Goal: Task Accomplishment & Management: Manage account settings

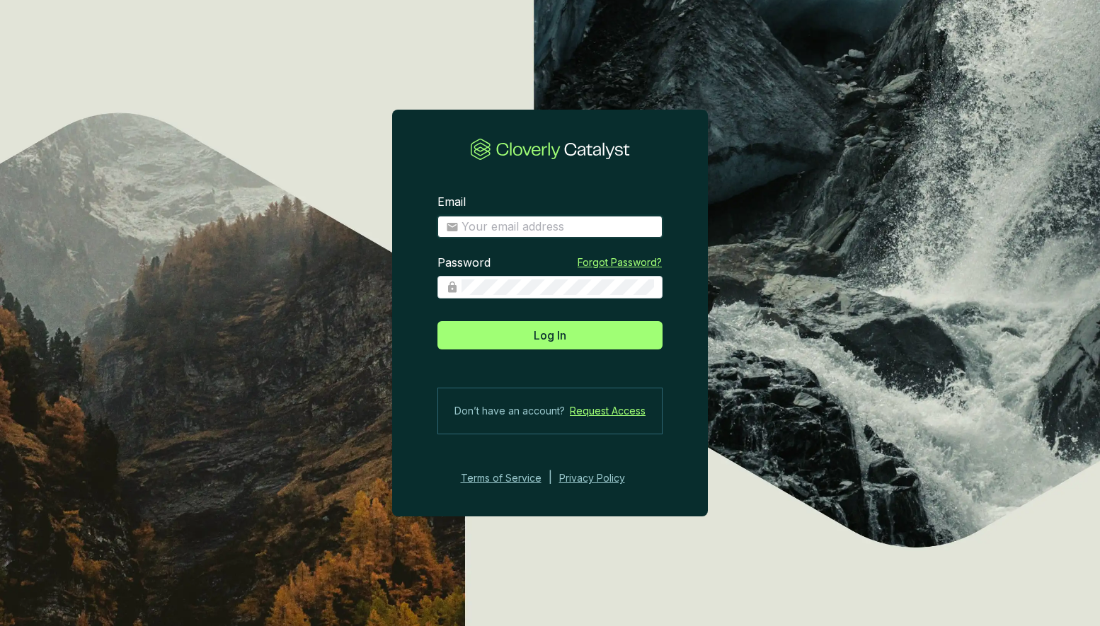
type input "[PERSON_NAME][EMAIL_ADDRESS][DOMAIN_NAME]"
click at [550, 335] on button "Log In" at bounding box center [549, 335] width 225 height 28
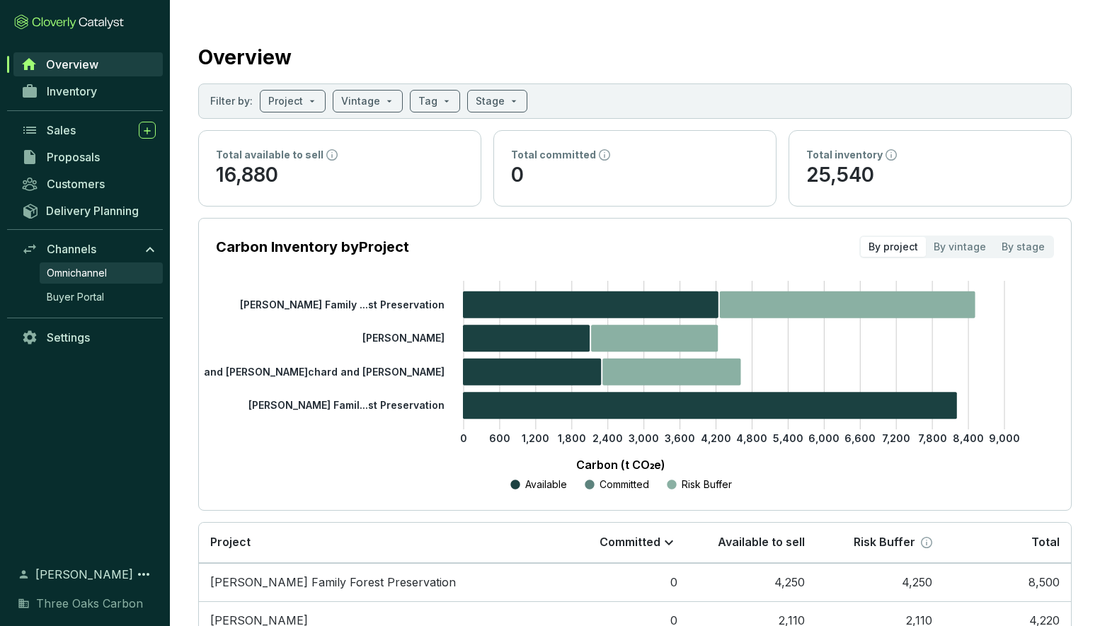
click at [100, 272] on span "Omnichannel" at bounding box center [77, 273] width 60 height 14
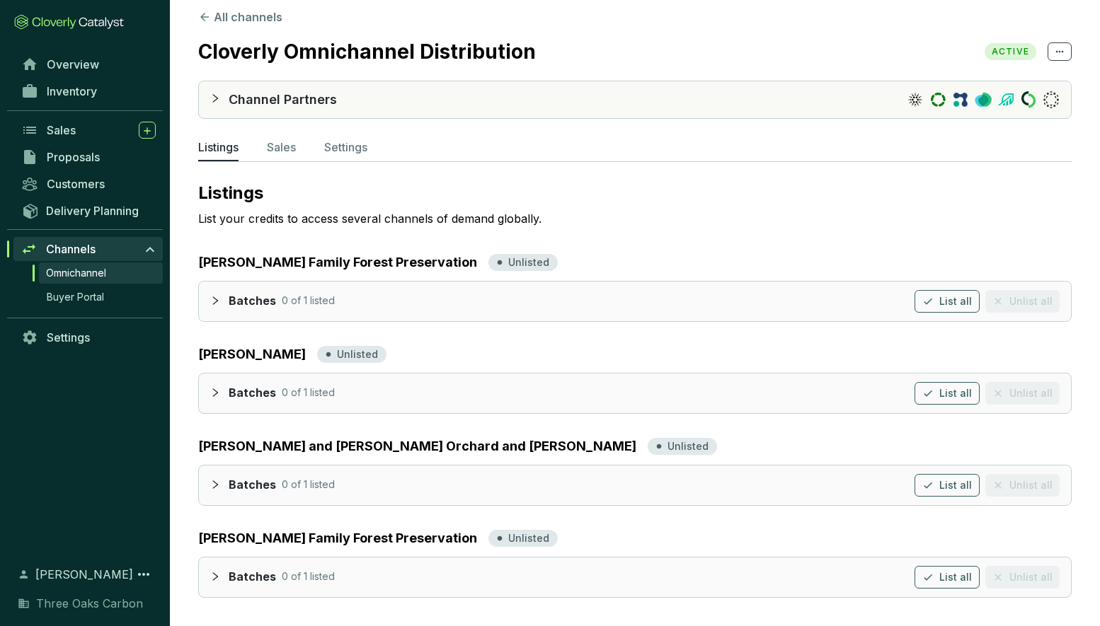
scroll to position [13, 0]
click at [220, 97] on div at bounding box center [219, 98] width 18 height 17
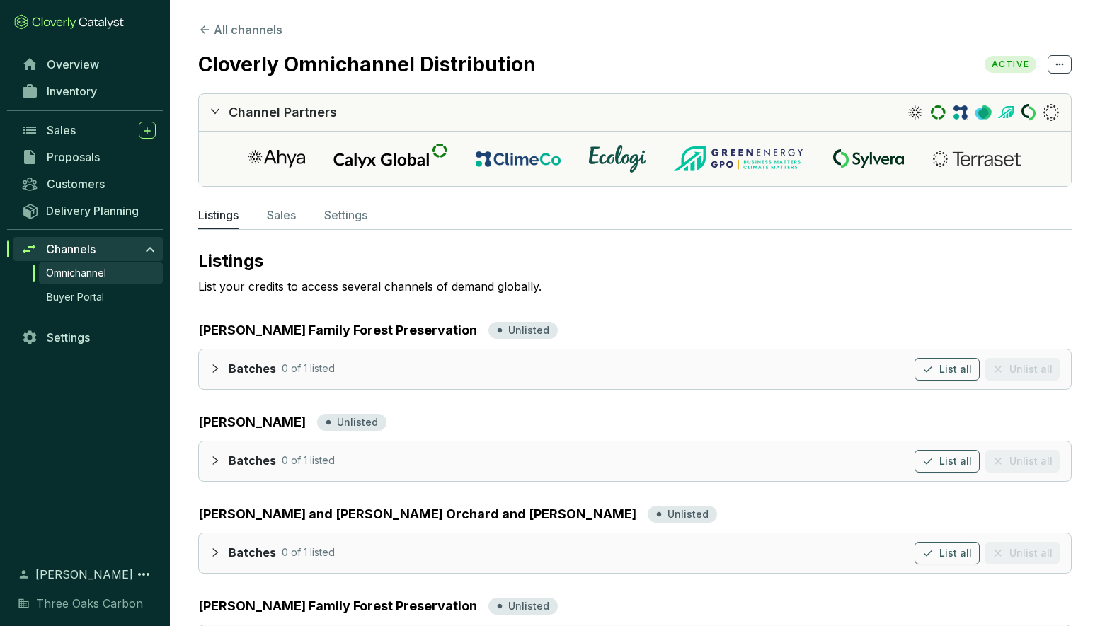
scroll to position [0, 0]
click at [283, 214] on p "Sales" at bounding box center [281, 215] width 29 height 17
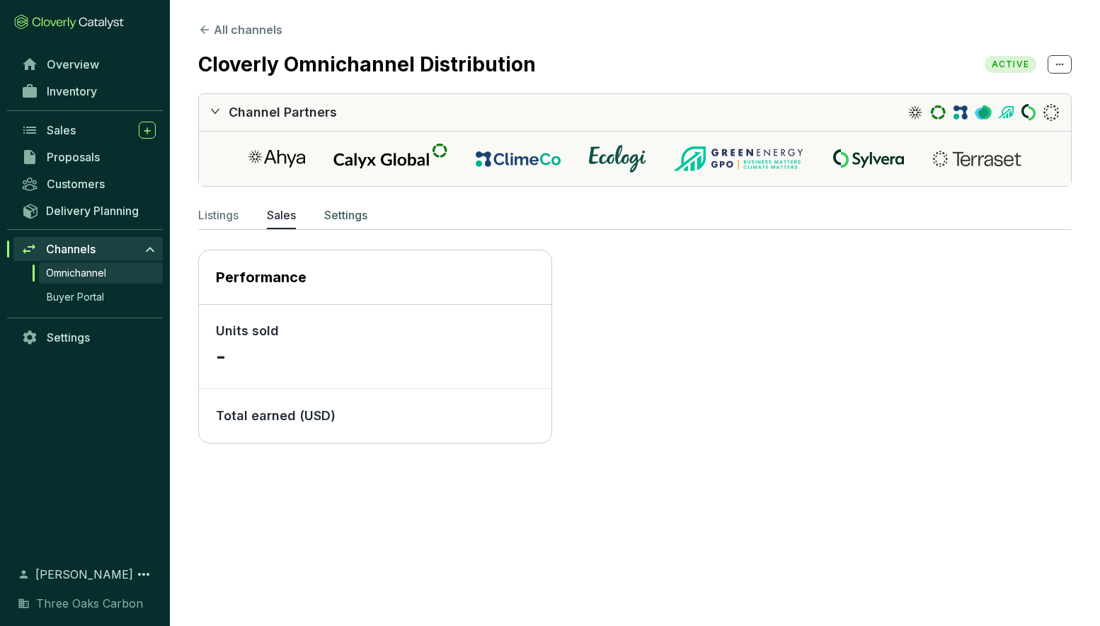
click at [335, 217] on p "Settings" at bounding box center [345, 215] width 43 height 17
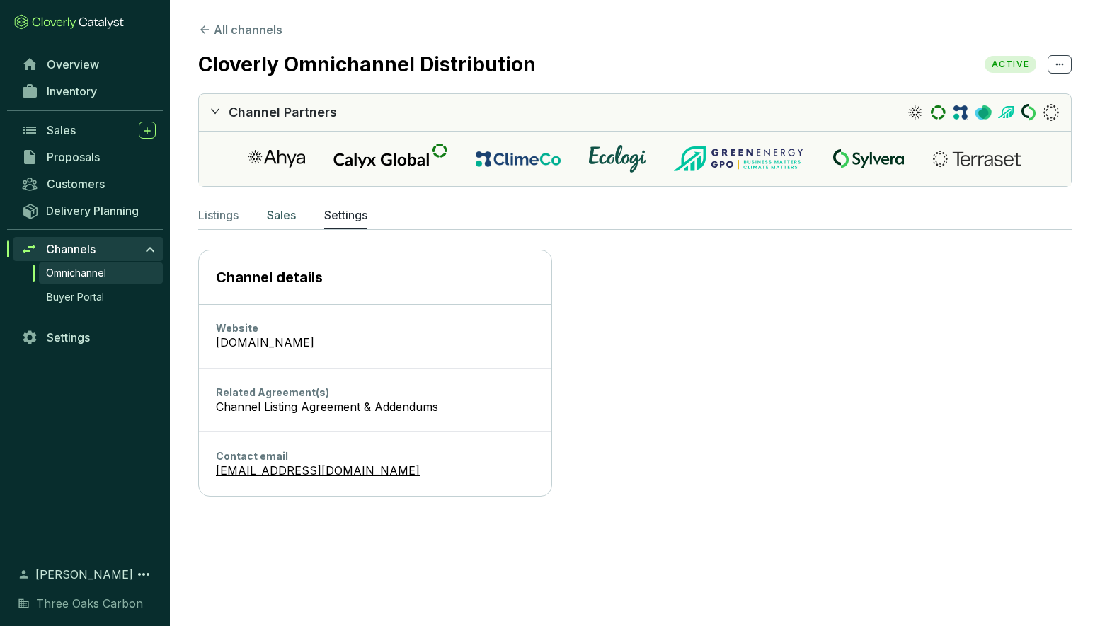
click at [284, 219] on p "Sales" at bounding box center [281, 215] width 29 height 17
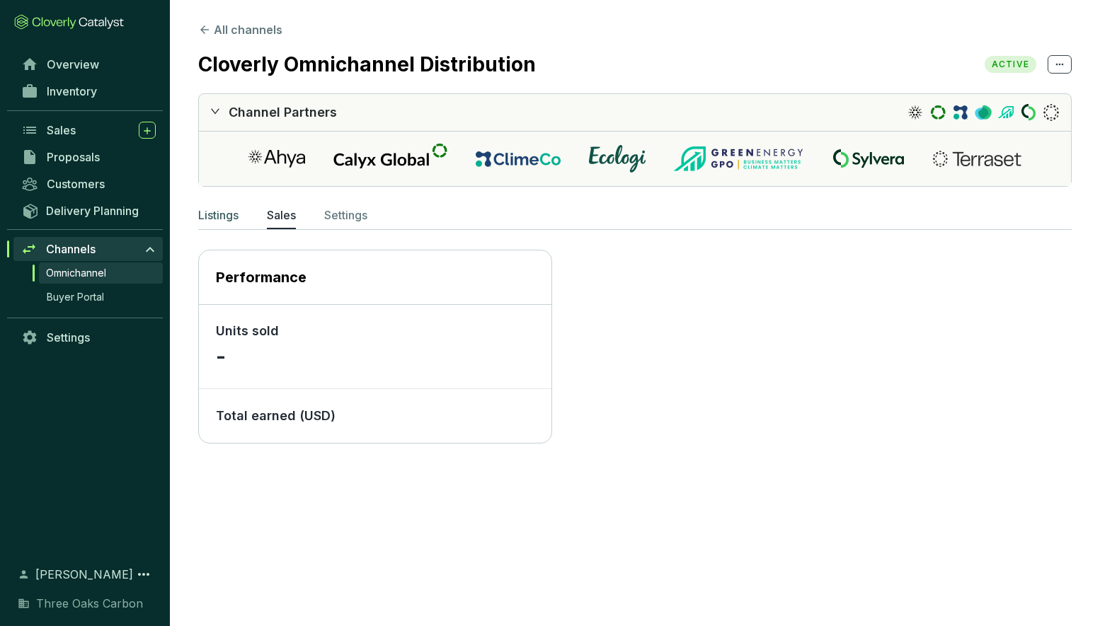
click at [227, 221] on p "Listings" at bounding box center [218, 215] width 40 height 17
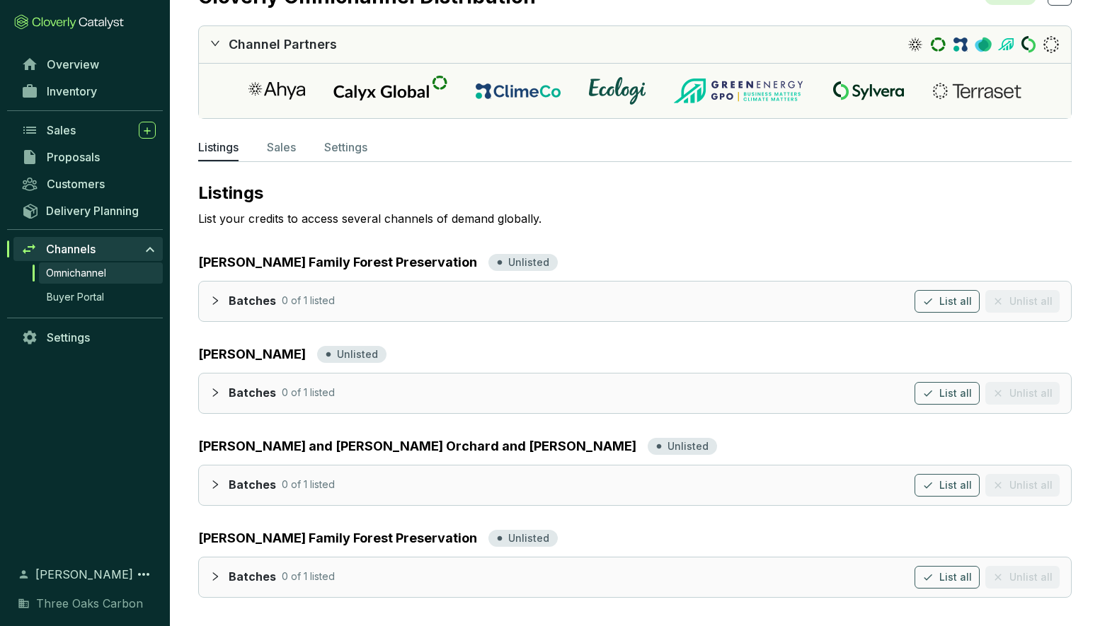
scroll to position [68, 0]
click at [287, 153] on p "Sales" at bounding box center [281, 147] width 29 height 17
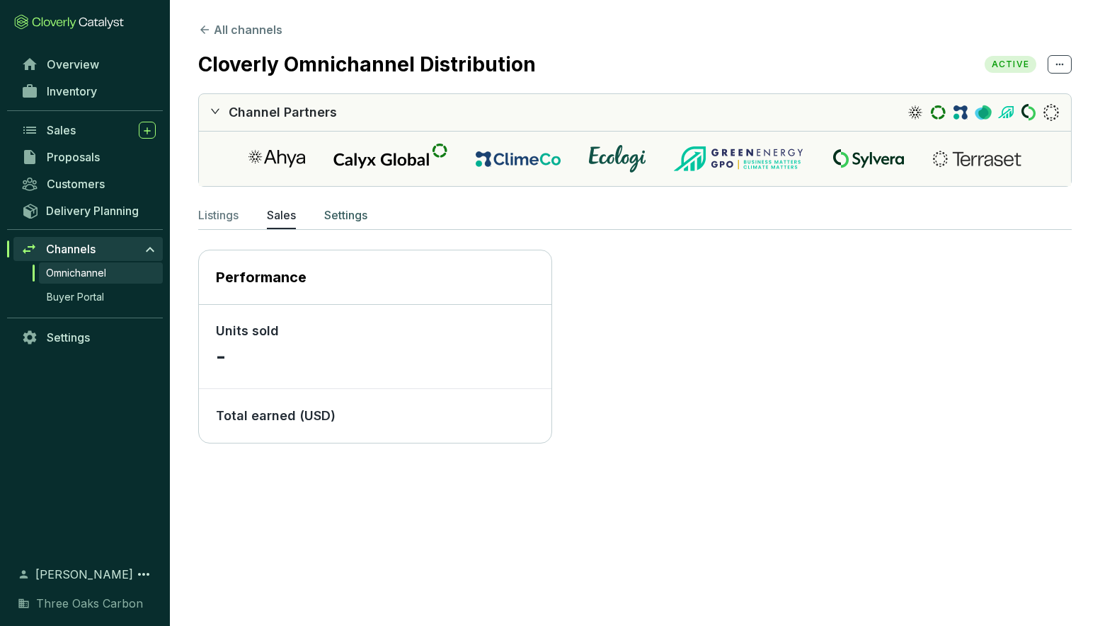
click at [343, 220] on p "Settings" at bounding box center [345, 215] width 43 height 17
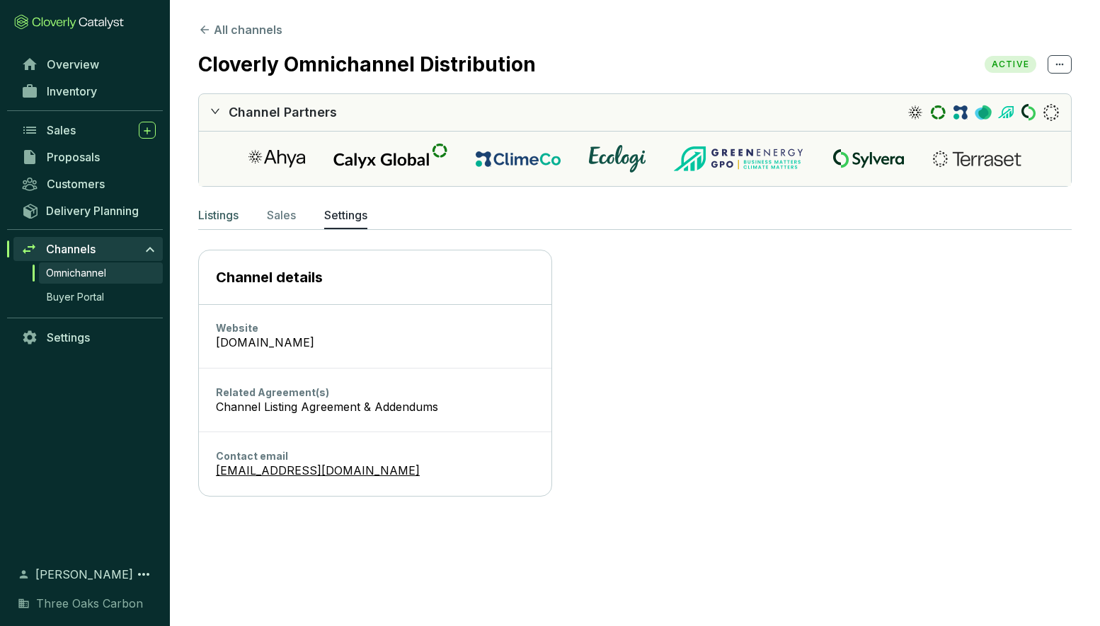
click at [205, 210] on p "Listings" at bounding box center [218, 215] width 40 height 17
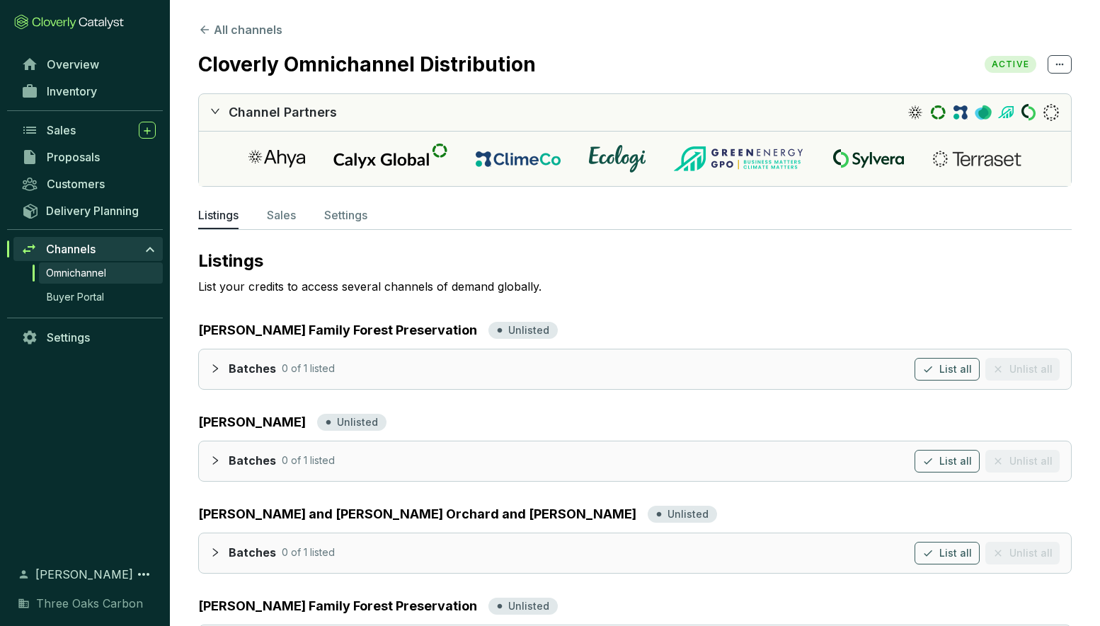
click at [268, 215] on ul "Listings Sales Settings" at bounding box center [634, 218] width 873 height 23
click at [277, 219] on p "Sales" at bounding box center [281, 215] width 29 height 17
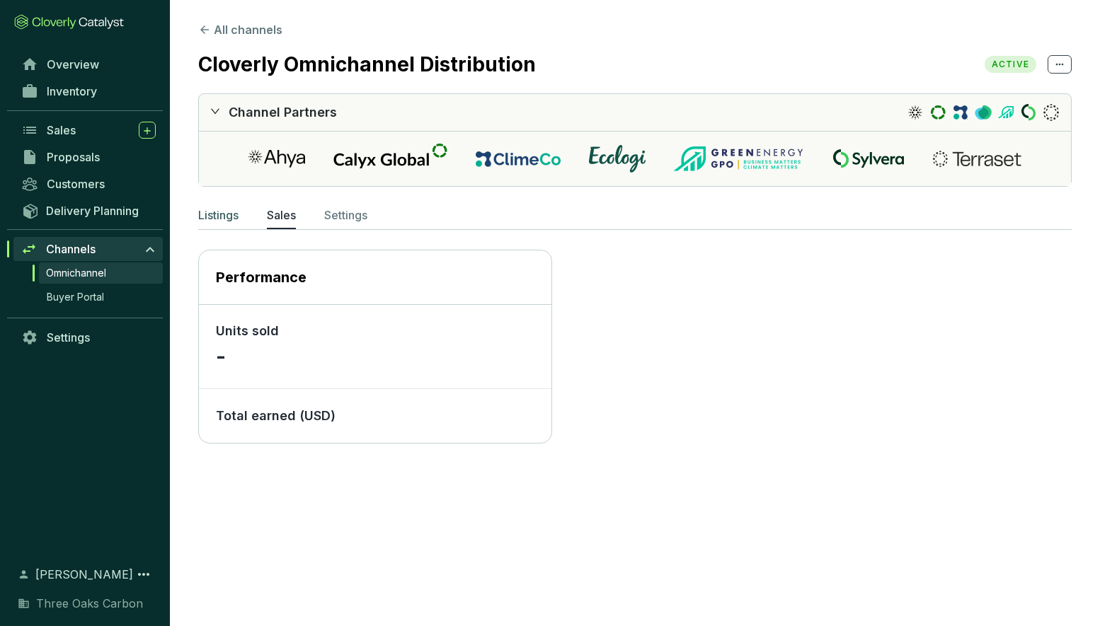
click at [220, 218] on p "Listings" at bounding box center [218, 215] width 40 height 17
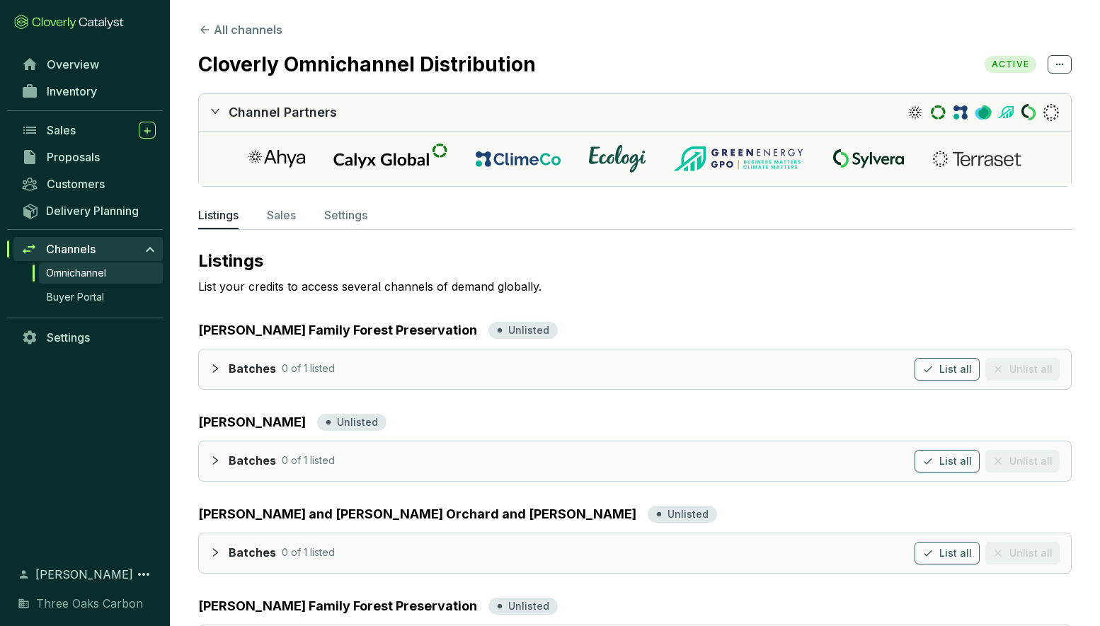
click at [623, 4] on section "All channels Cloverly Omnichannel Distribution ACTIVE Channel Partners Listings…" at bounding box center [635, 347] width 930 height 694
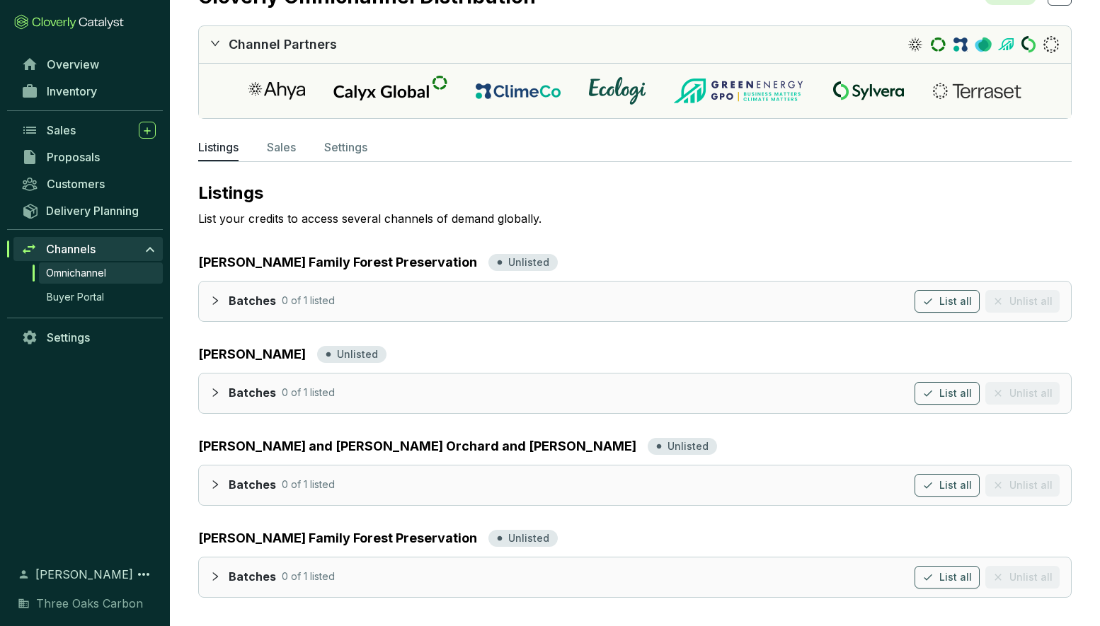
scroll to position [68, 0]
click at [291, 151] on p "Sales" at bounding box center [281, 147] width 29 height 17
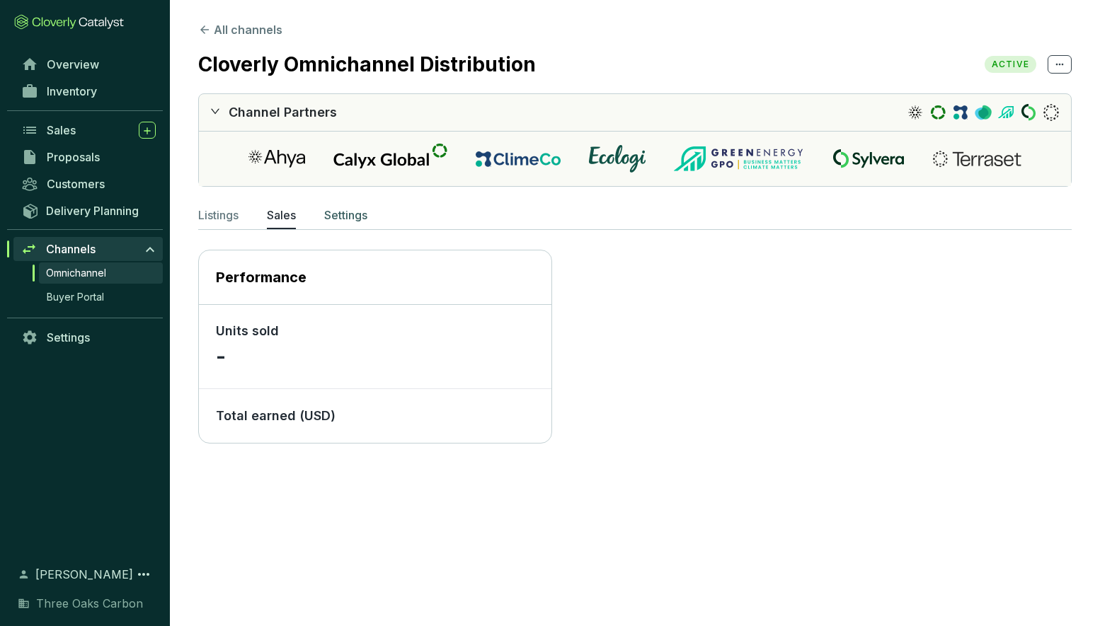
click at [344, 217] on p "Settings" at bounding box center [345, 215] width 43 height 17
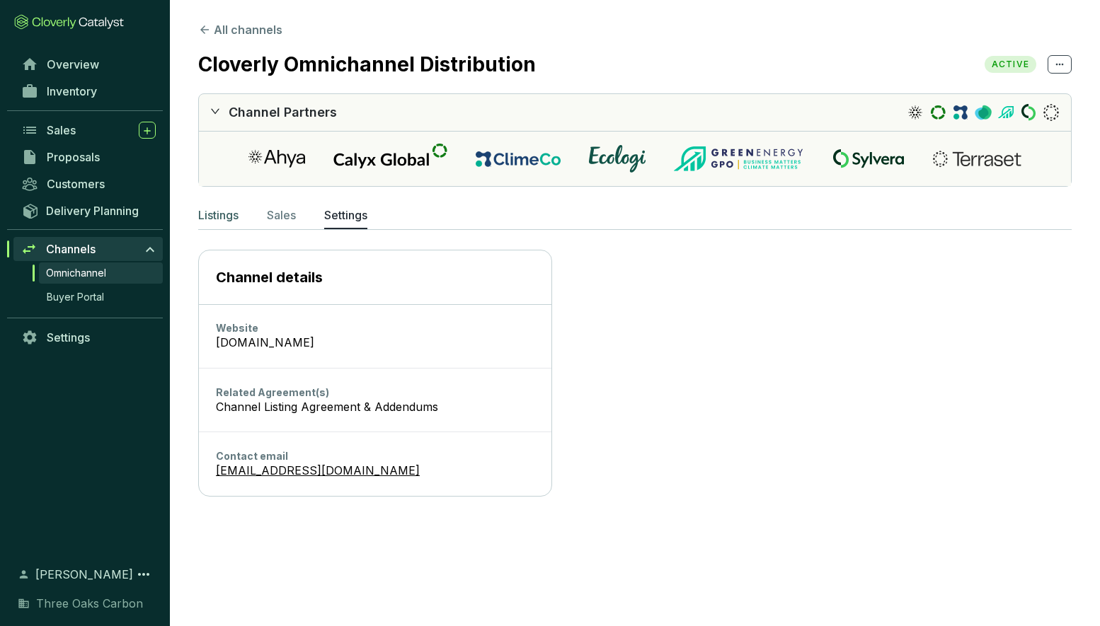
click at [218, 217] on p "Listings" at bounding box center [218, 215] width 40 height 17
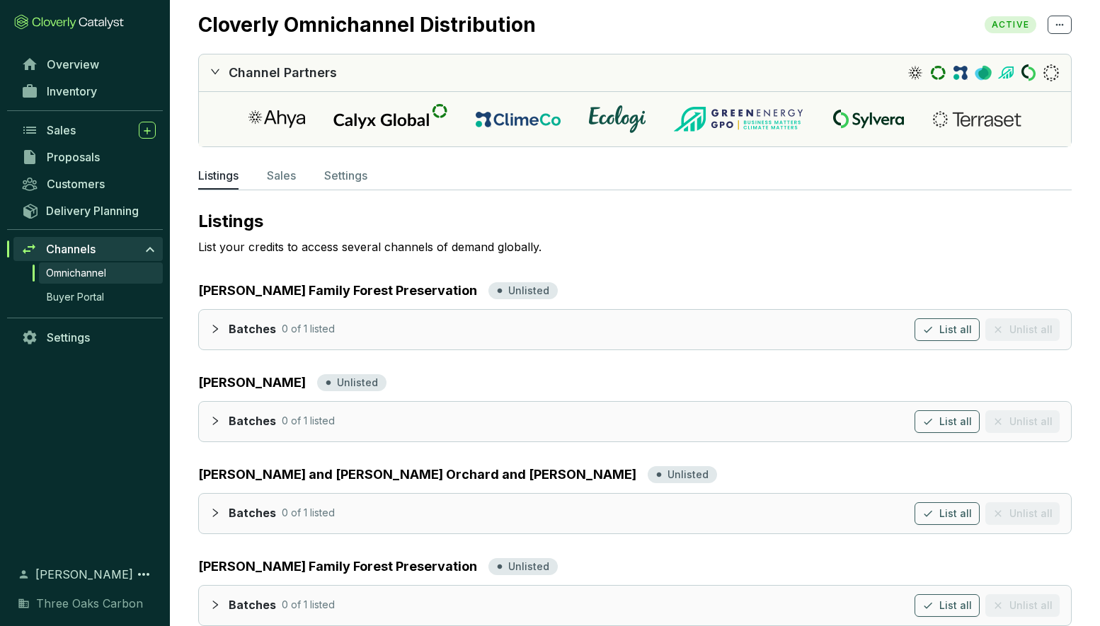
scroll to position [56, 0]
